Goal: Task Accomplishment & Management: Complete application form

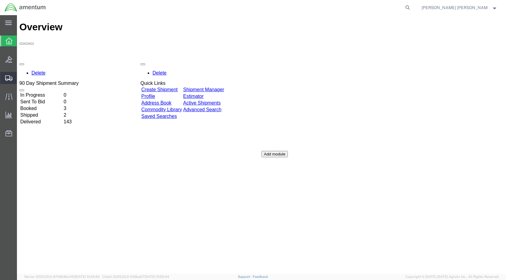
click at [8, 78] on icon at bounding box center [8, 77] width 7 height 5
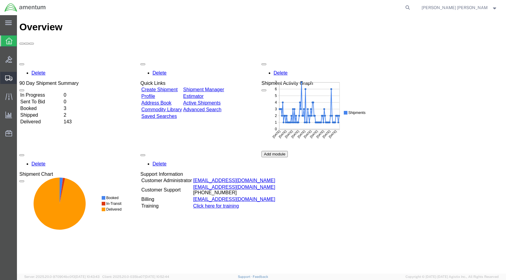
click at [0, 0] on span "Shipment Manager" at bounding box center [0, 0] width 0 height 0
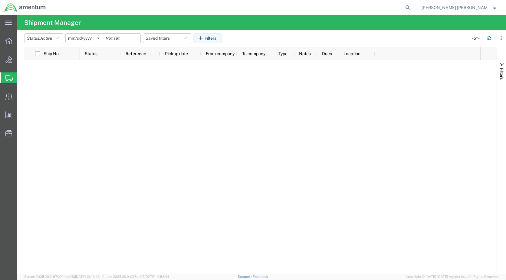
click at [0, 0] on span "Create Shipment" at bounding box center [0, 0] width 0 height 0
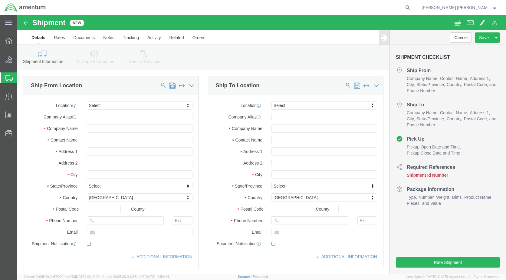
select select
